Goal: Transaction & Acquisition: Purchase product/service

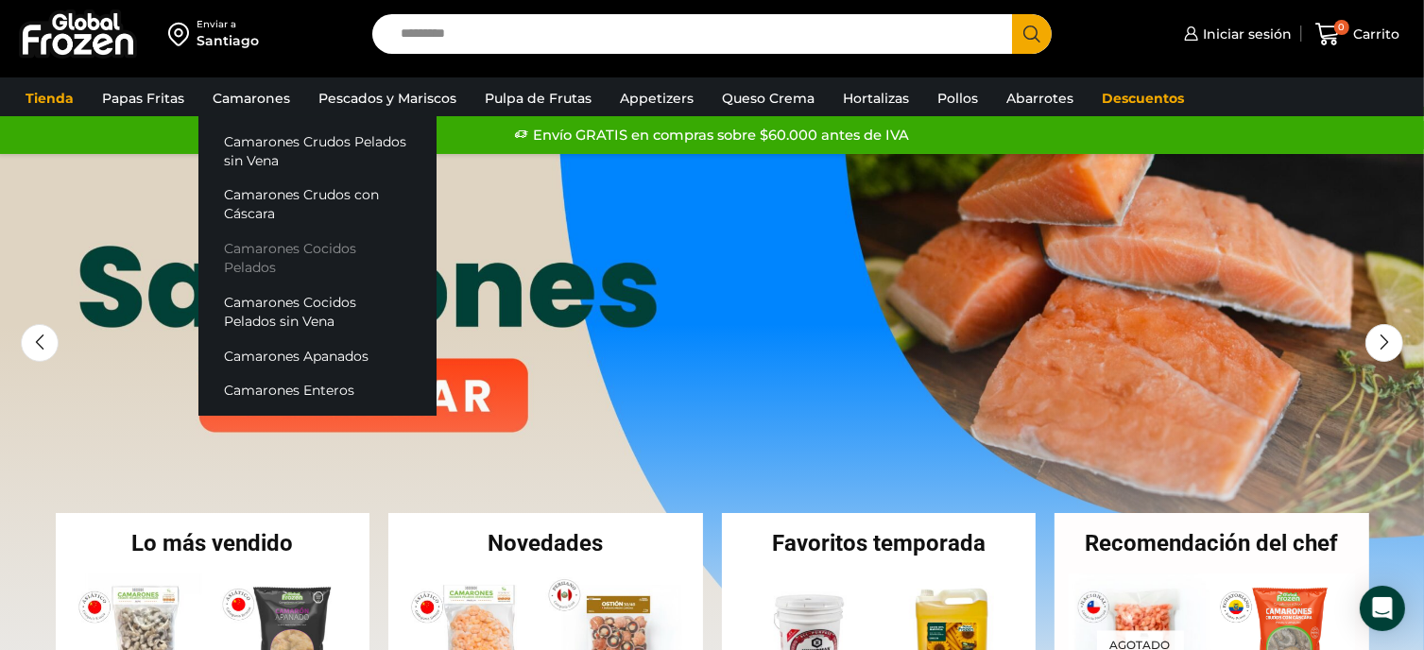
click at [278, 251] on link "Camarones Cocidos Pelados" at bounding box center [317, 259] width 238 height 54
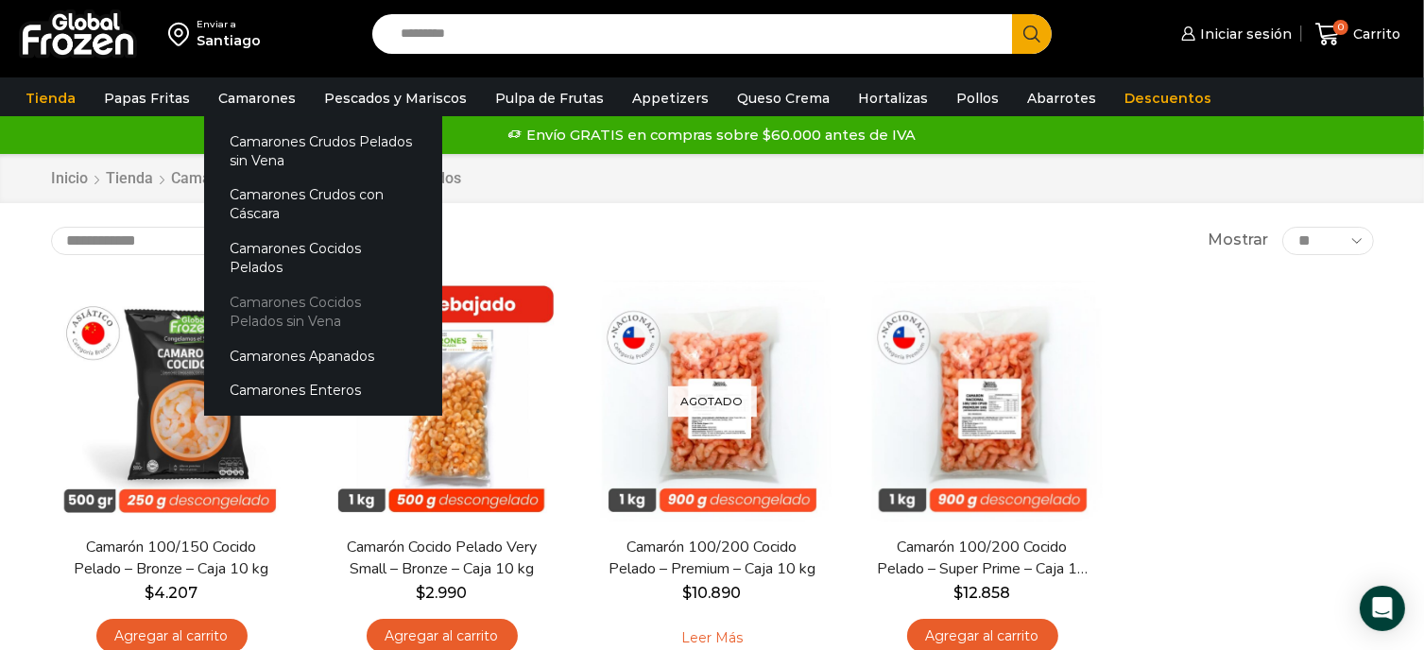
click at [316, 285] on link "Camarones Cocidos Pelados sin Vena" at bounding box center [323, 312] width 238 height 54
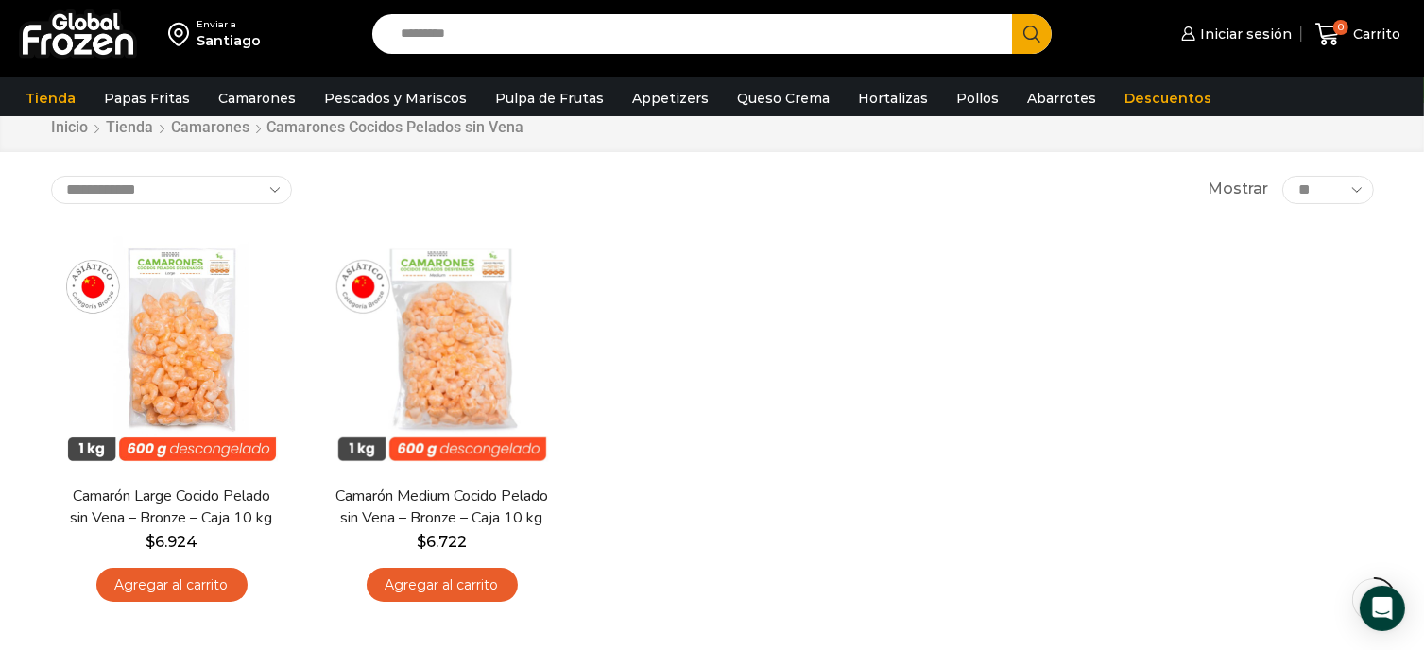
scroll to position [95, 0]
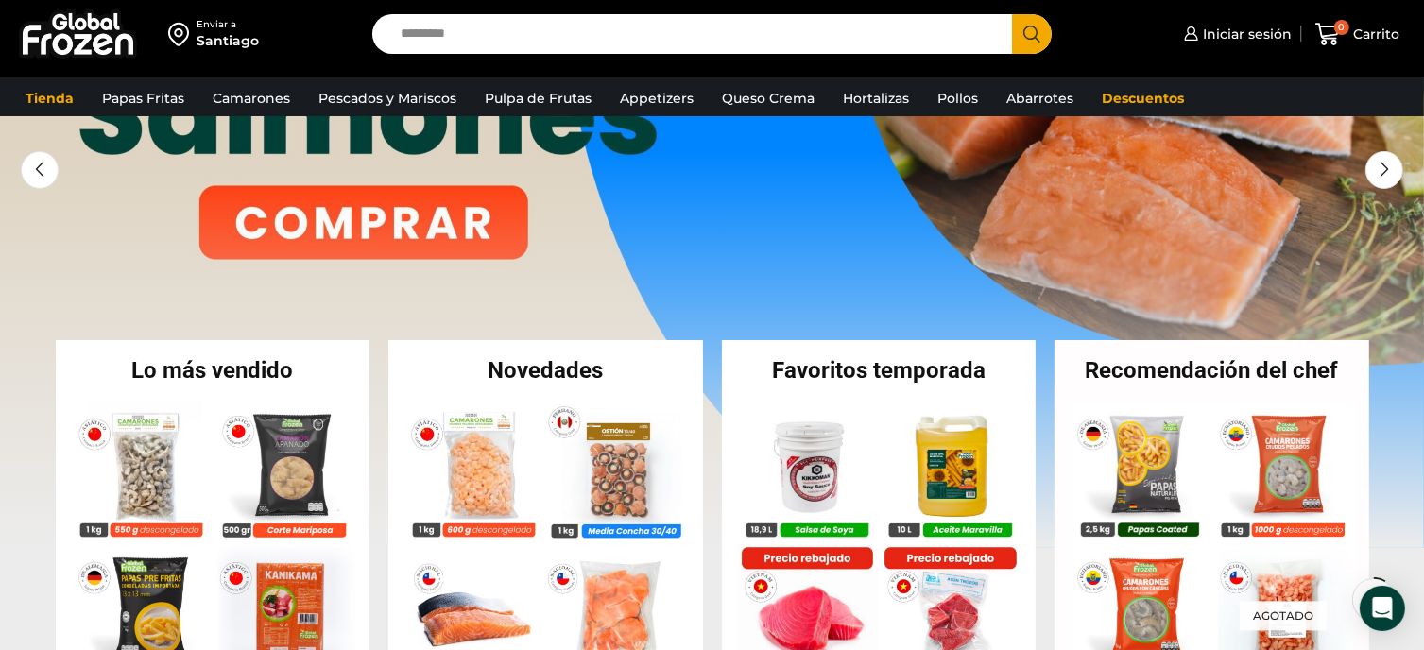
scroll to position [189, 0]
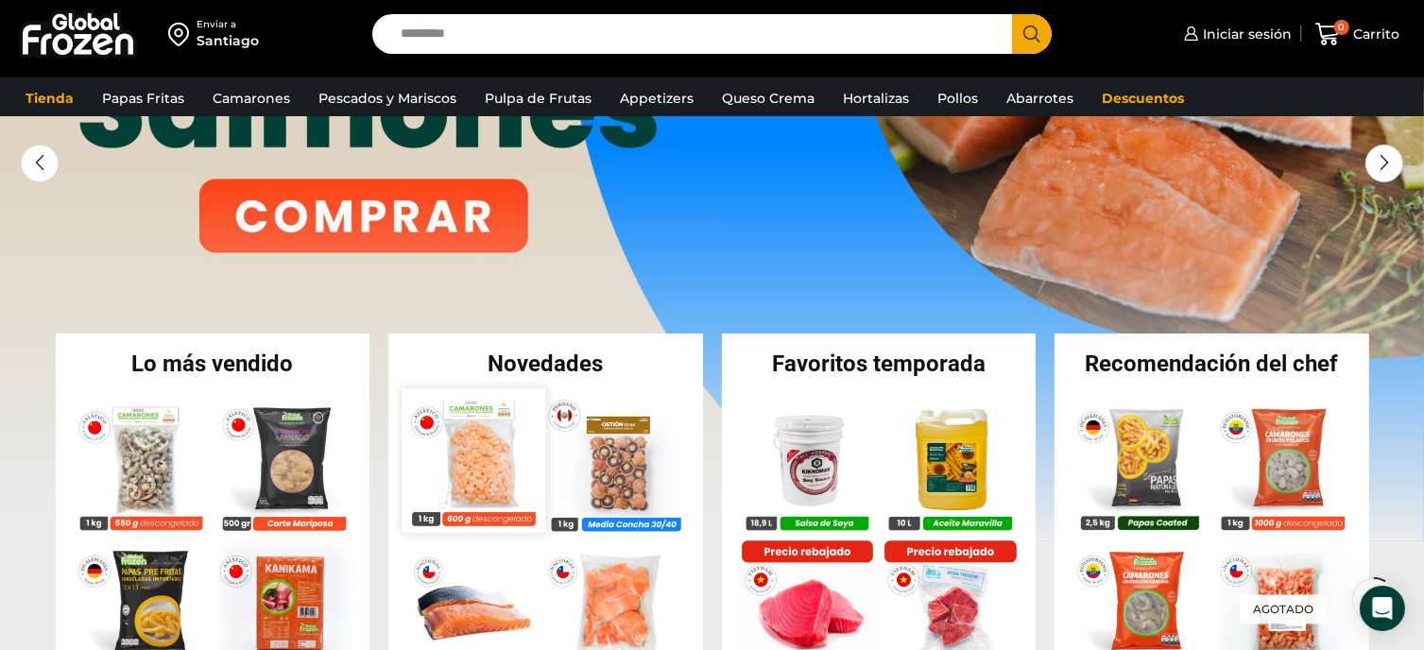
click at [503, 456] on img at bounding box center [474, 460] width 144 height 144
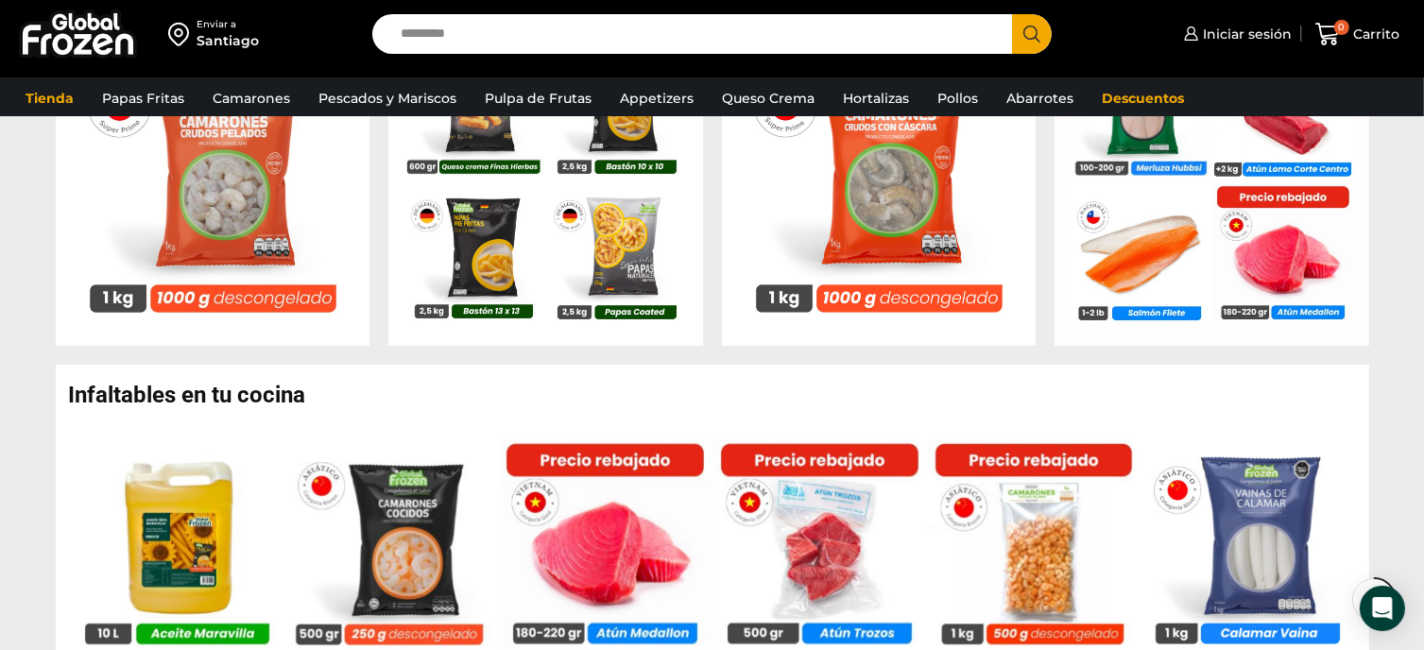
scroll to position [1040, 0]
